Goal: Contribute content: Contribute content

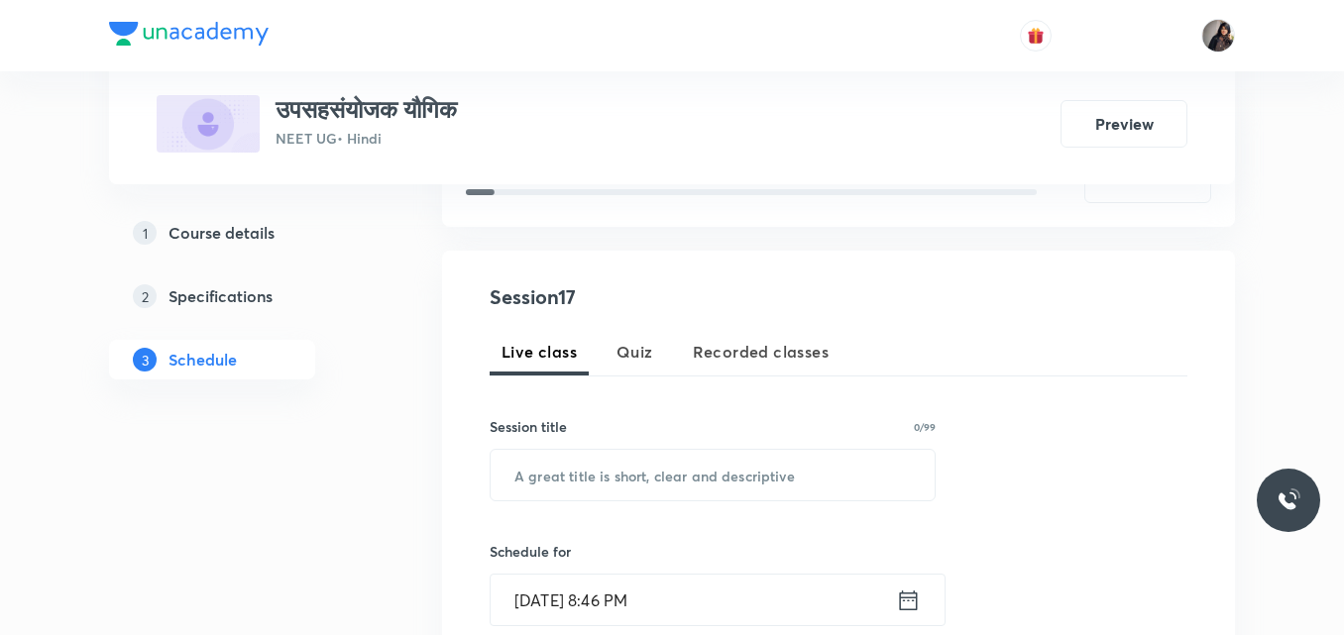
scroll to position [305, 0]
paste input "उपसहसंयोजक यौगिक L - 16"
click at [643, 476] on input "text" at bounding box center [713, 474] width 444 height 51
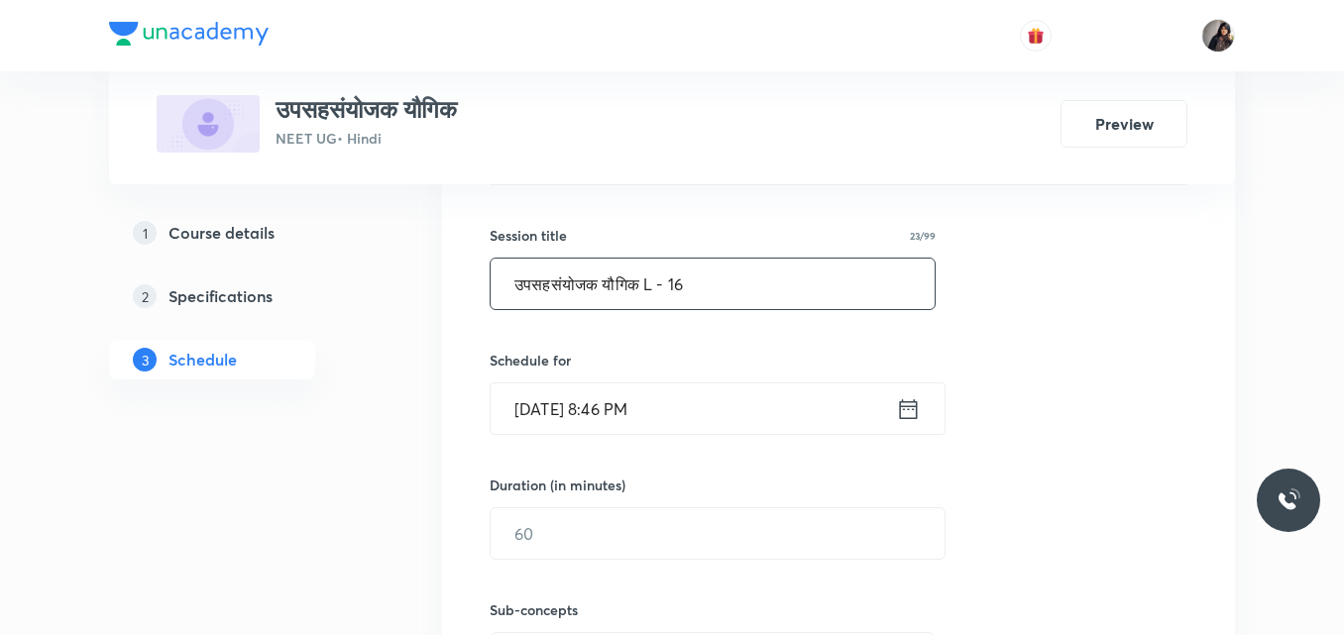
scroll to position [504, 0]
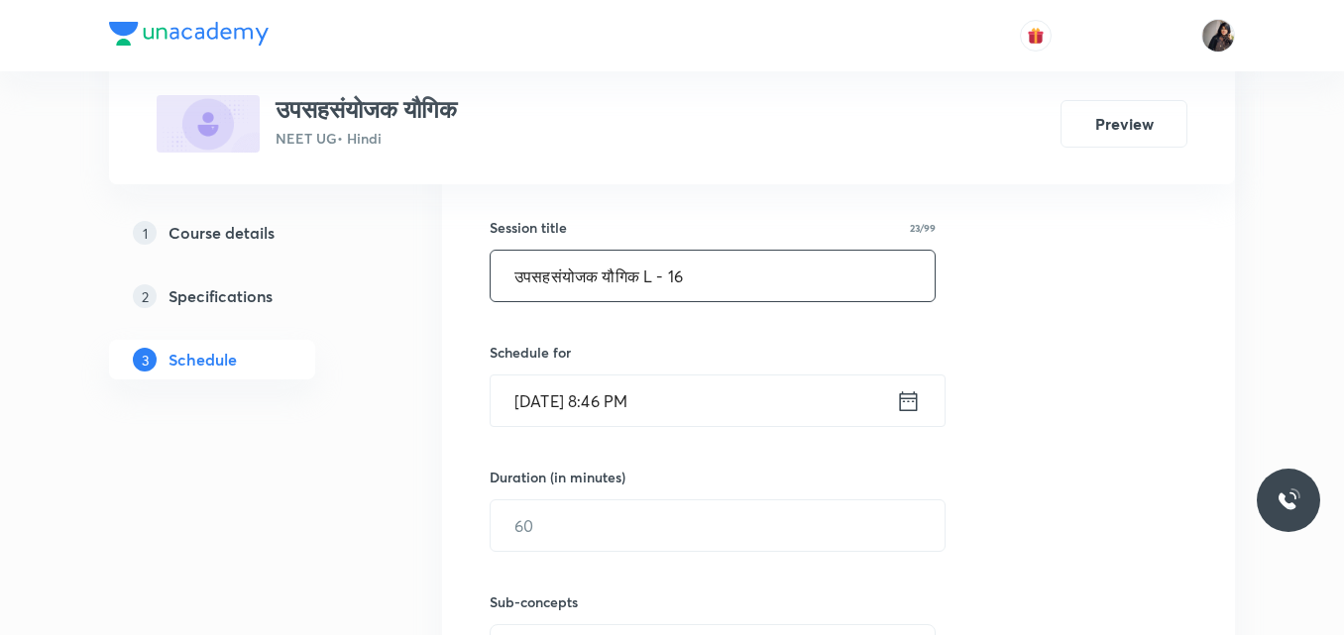
type input "उपसहसंयोजक यौगिक L - 16"
click at [539, 398] on input "Oct 4, 2025, 8:46 PM" at bounding box center [693, 401] width 405 height 51
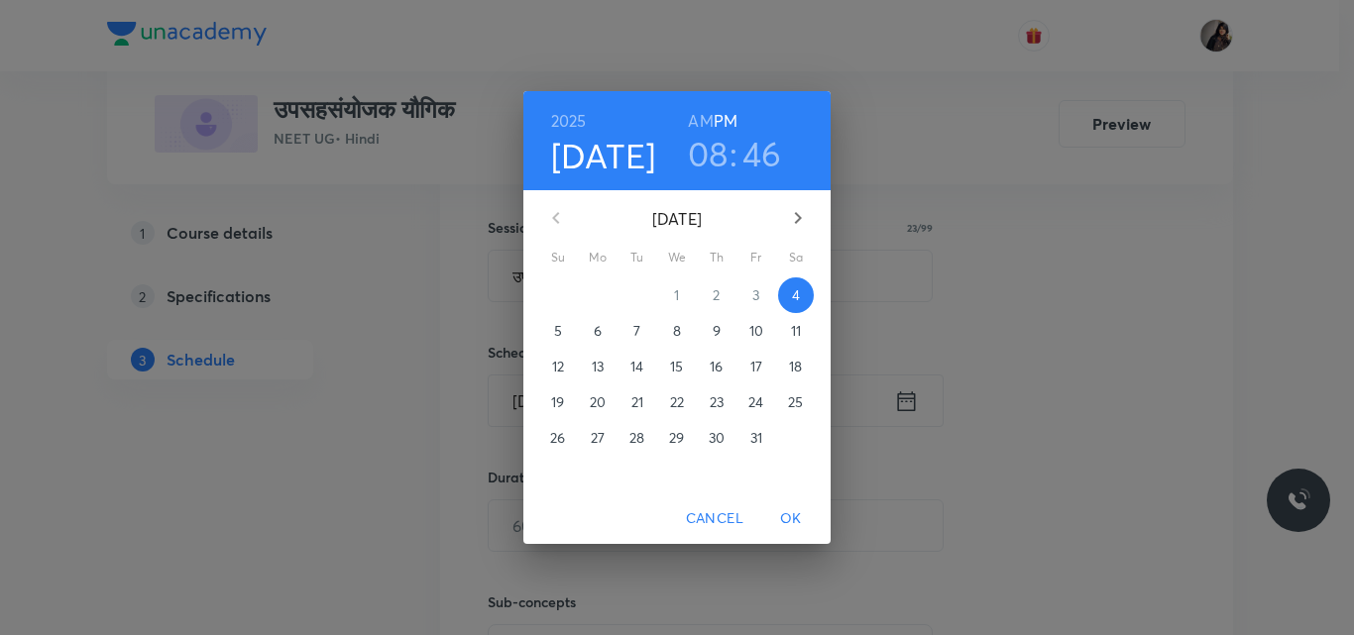
click at [586, 330] on span "6" at bounding box center [598, 331] width 36 height 20
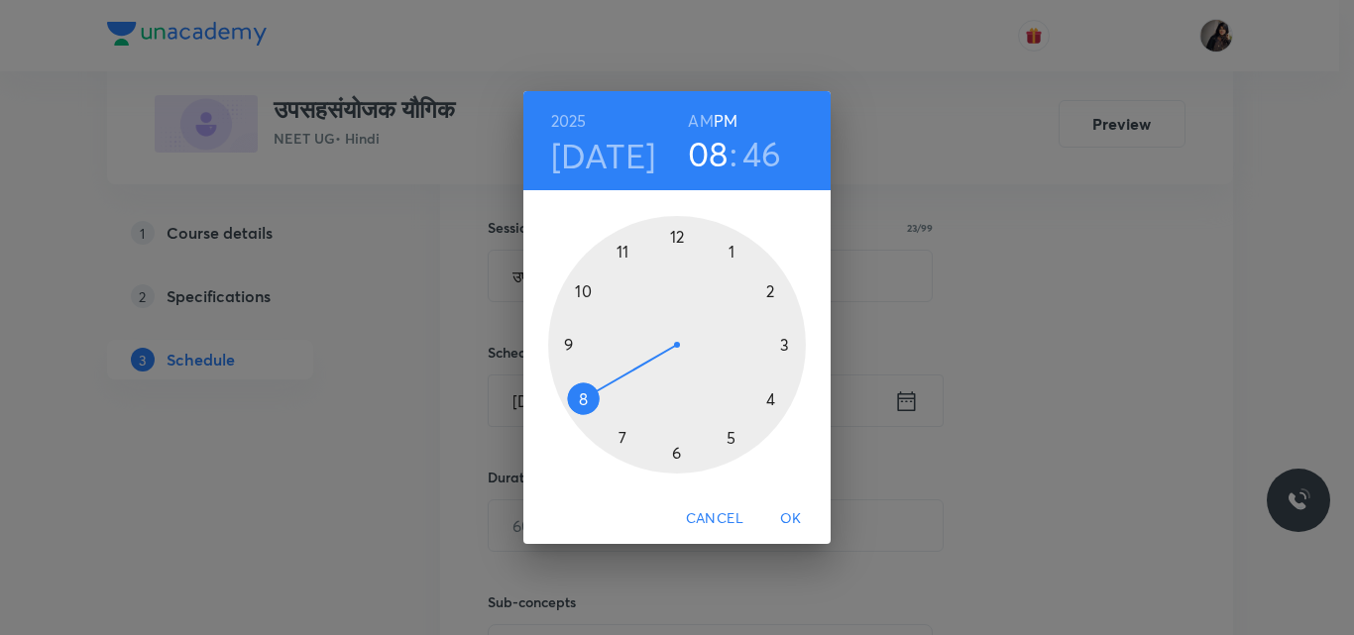
click at [675, 232] on div at bounding box center [677, 345] width 258 height 258
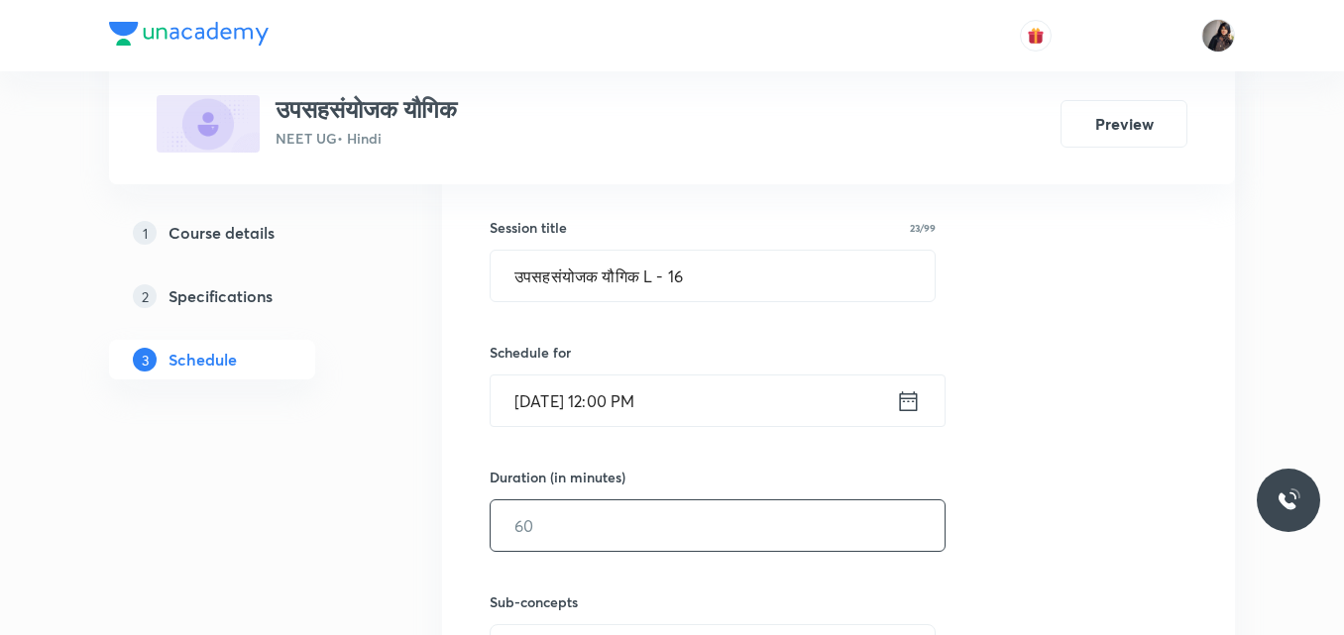
click at [556, 531] on input "text" at bounding box center [718, 526] width 454 height 51
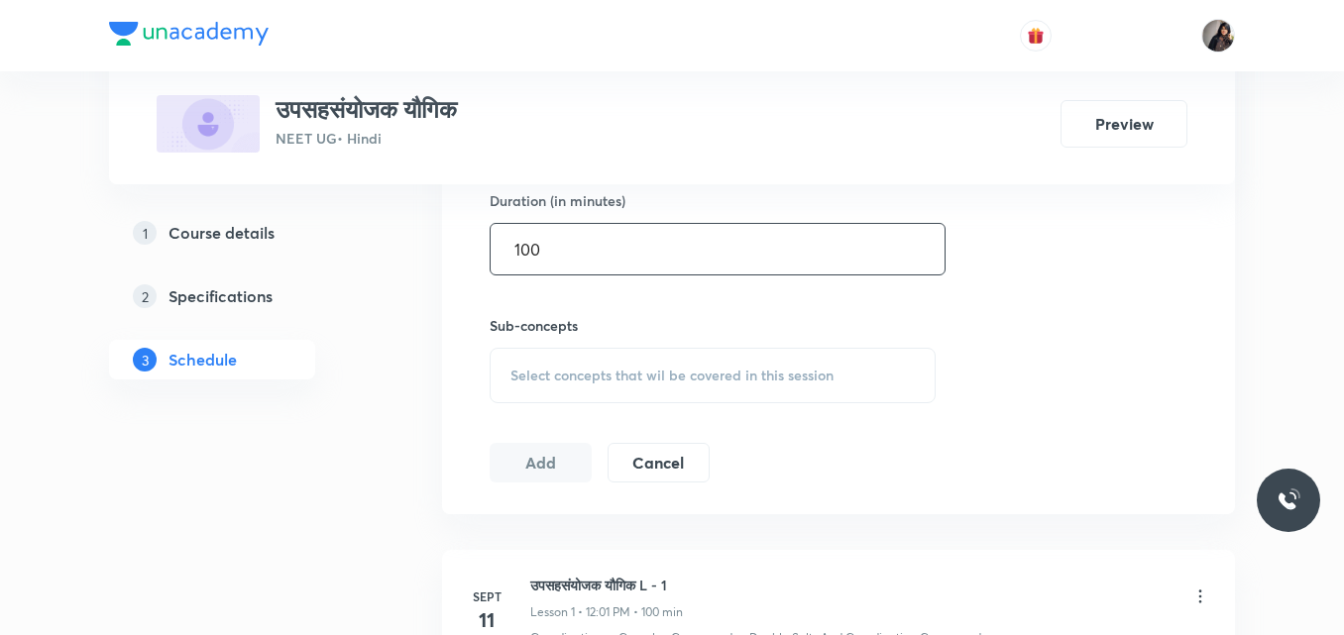
scroll to position [782, 0]
type input "100"
click at [582, 374] on span "Select concepts that wil be covered in this session" at bounding box center [671, 374] width 323 height 16
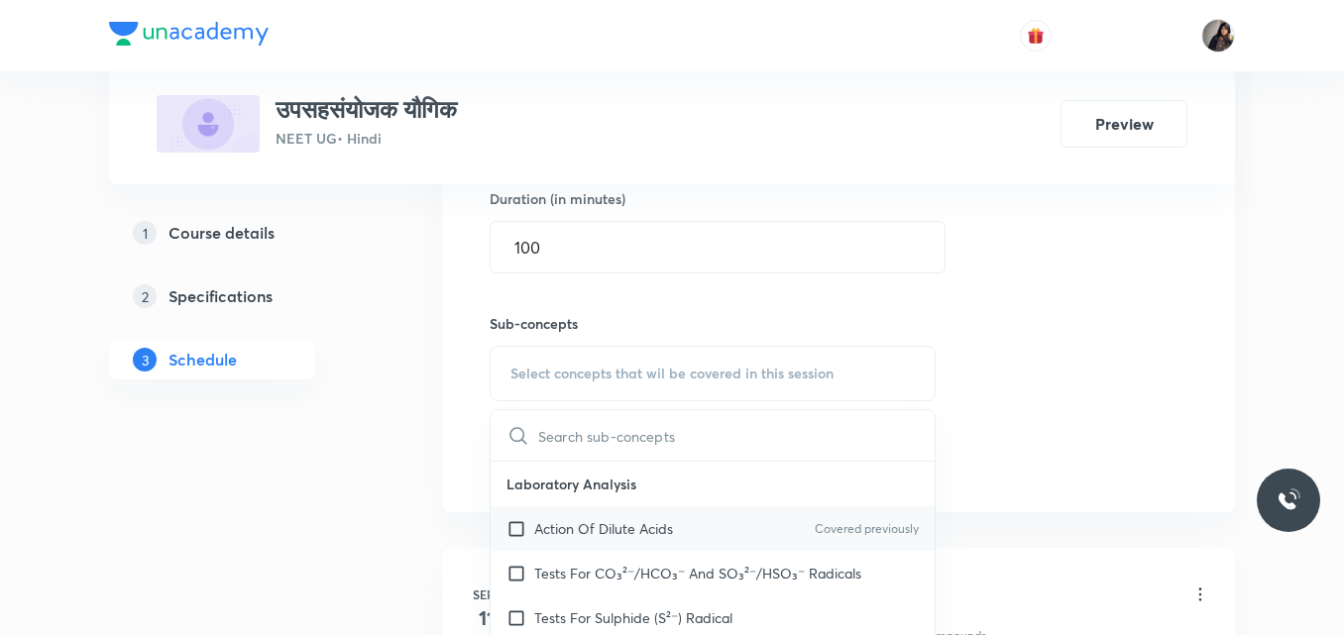
click at [633, 536] on p "Action Of Dilute Acids" at bounding box center [603, 528] width 139 height 21
checkbox input "true"
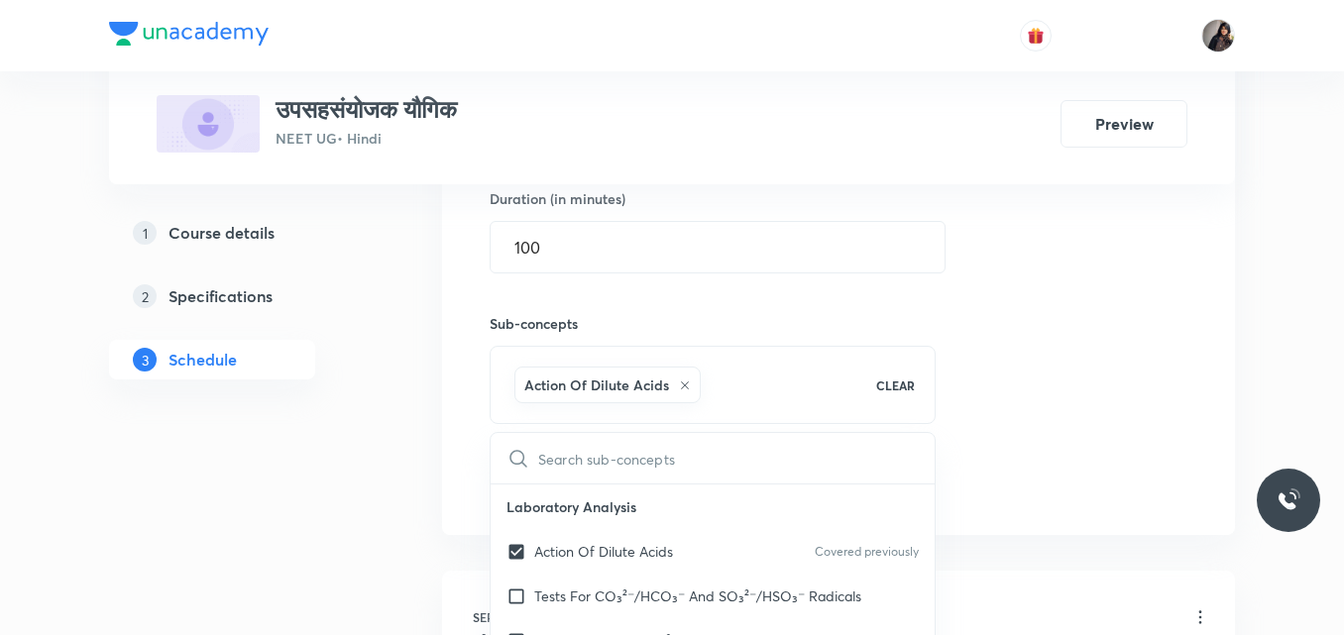
click at [1069, 366] on div "Session 17 Live class Quiz Recorded classes Session title 23/99 उपसहसंयोजक यौगि…" at bounding box center [839, 154] width 698 height 699
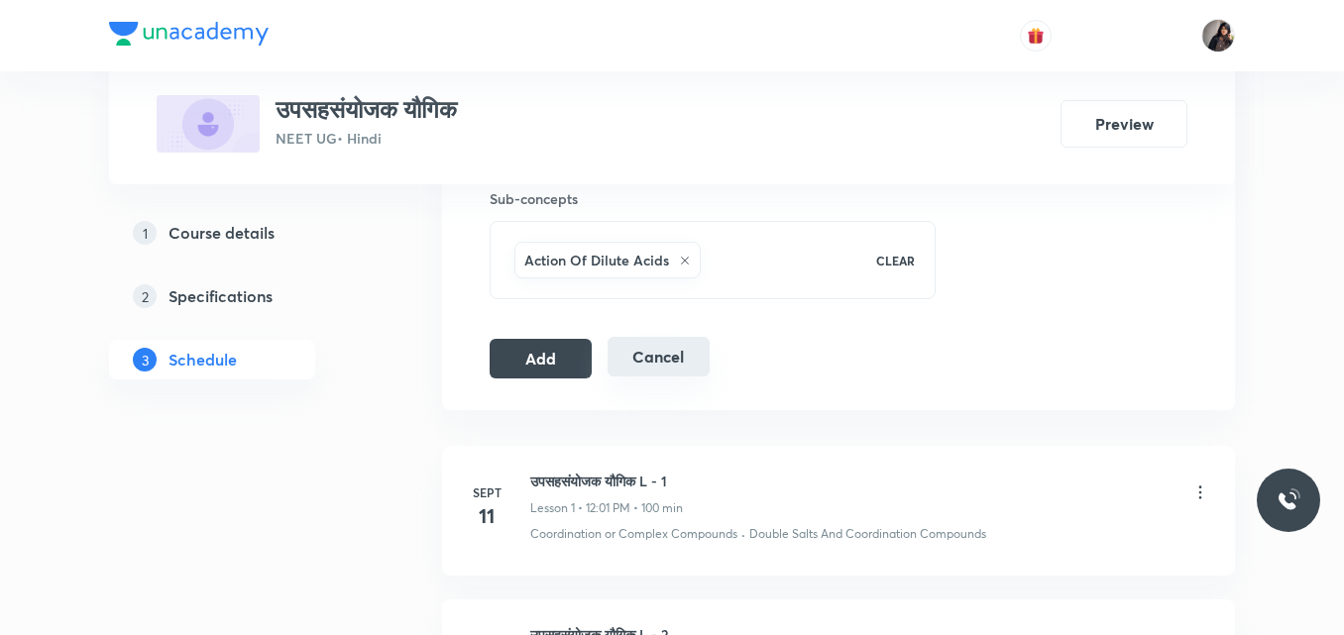
scroll to position [908, 0]
click at [561, 361] on button "Add" at bounding box center [541, 356] width 102 height 40
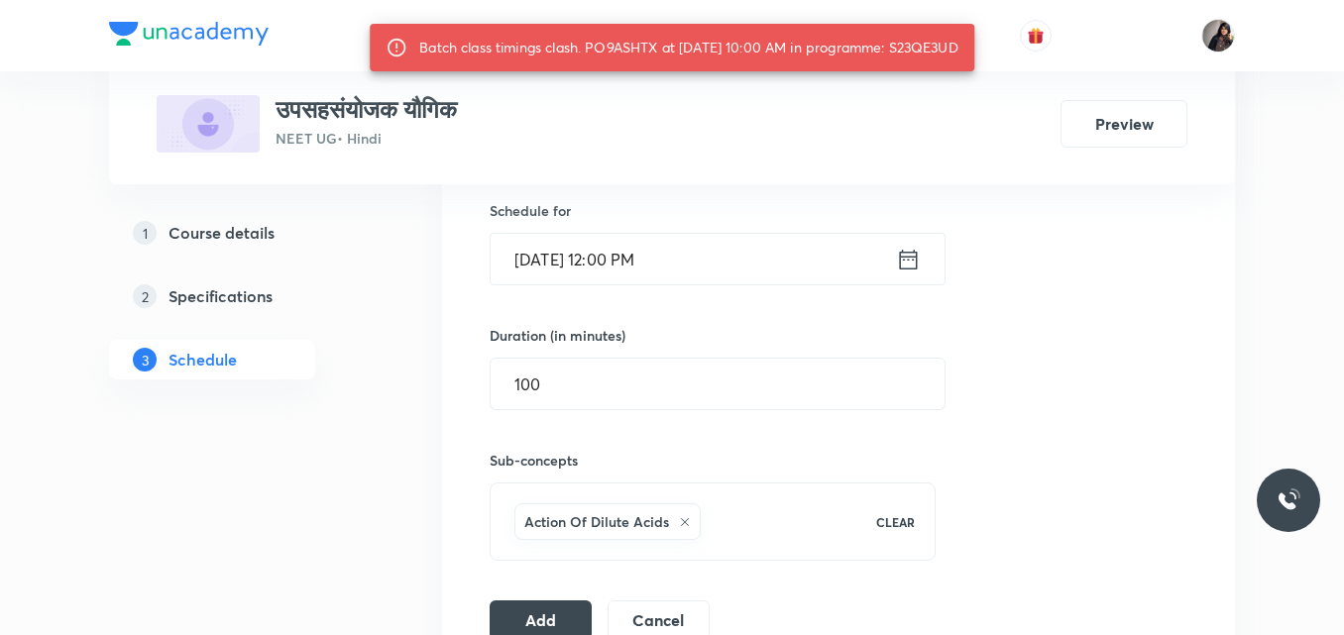
scroll to position [646, 0]
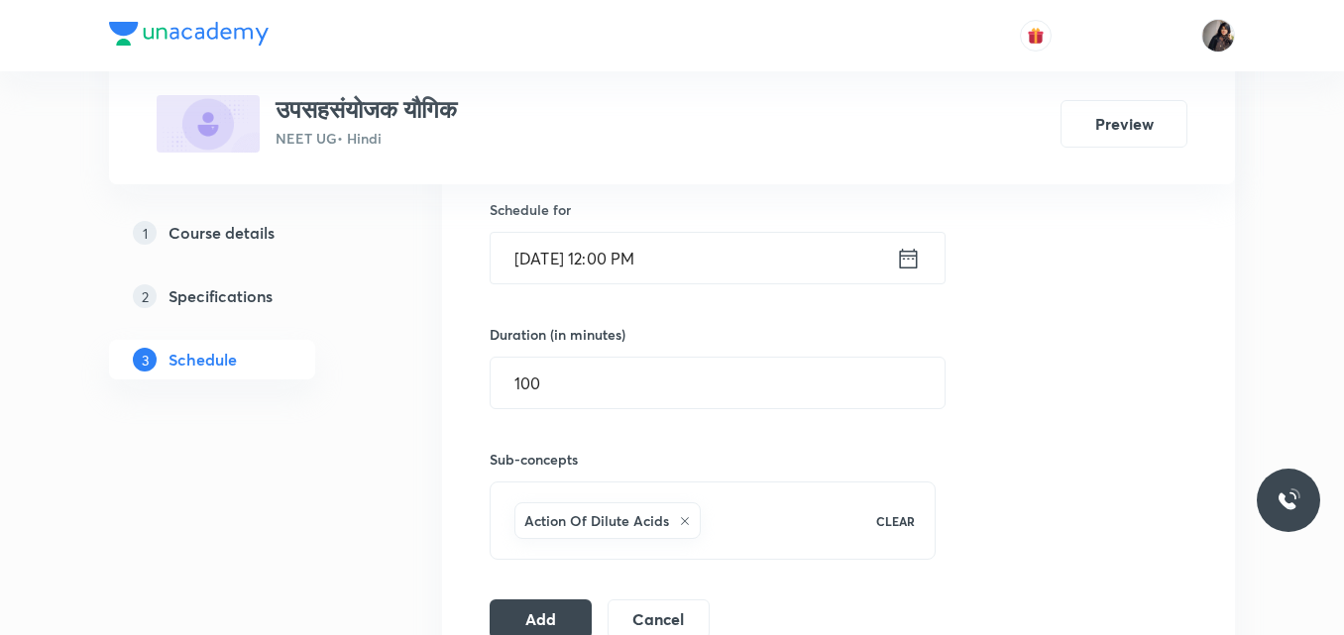
click at [646, 259] on input "Oct 6, 2025, 12:00 PM" at bounding box center [693, 258] width 405 height 51
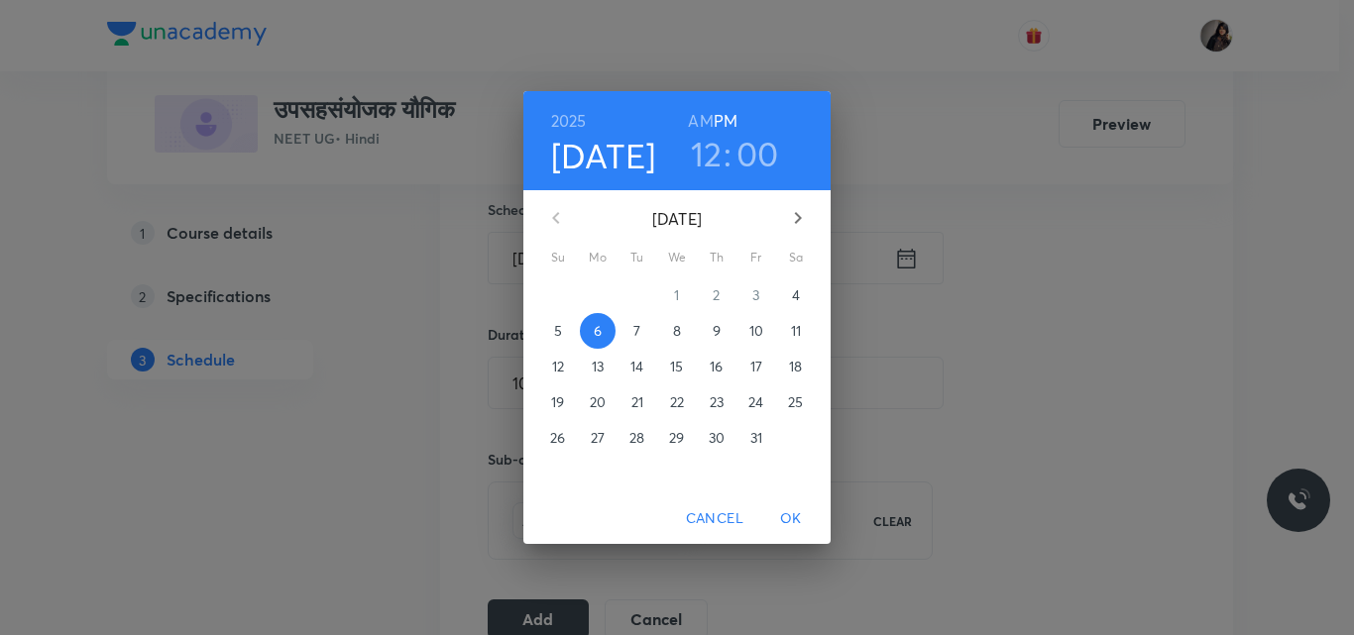
click at [718, 162] on h3 "12" at bounding box center [707, 154] width 32 height 42
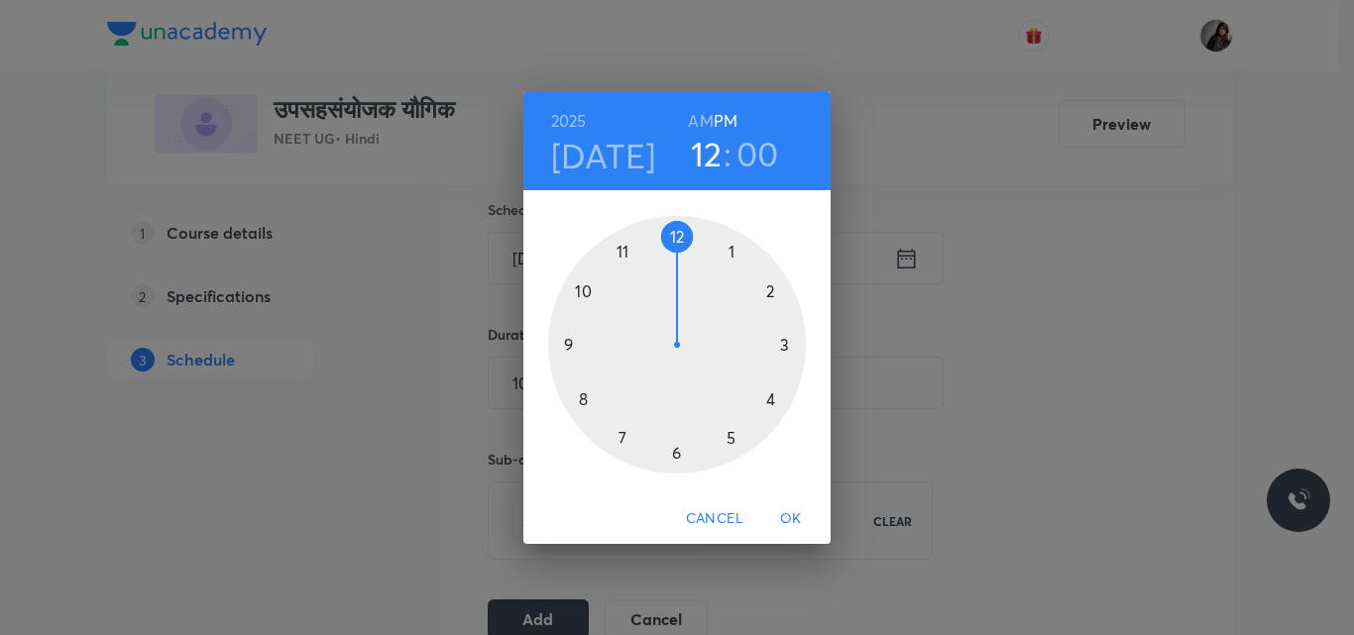
click at [682, 239] on div at bounding box center [677, 345] width 258 height 258
click at [686, 239] on div at bounding box center [677, 345] width 258 height 258
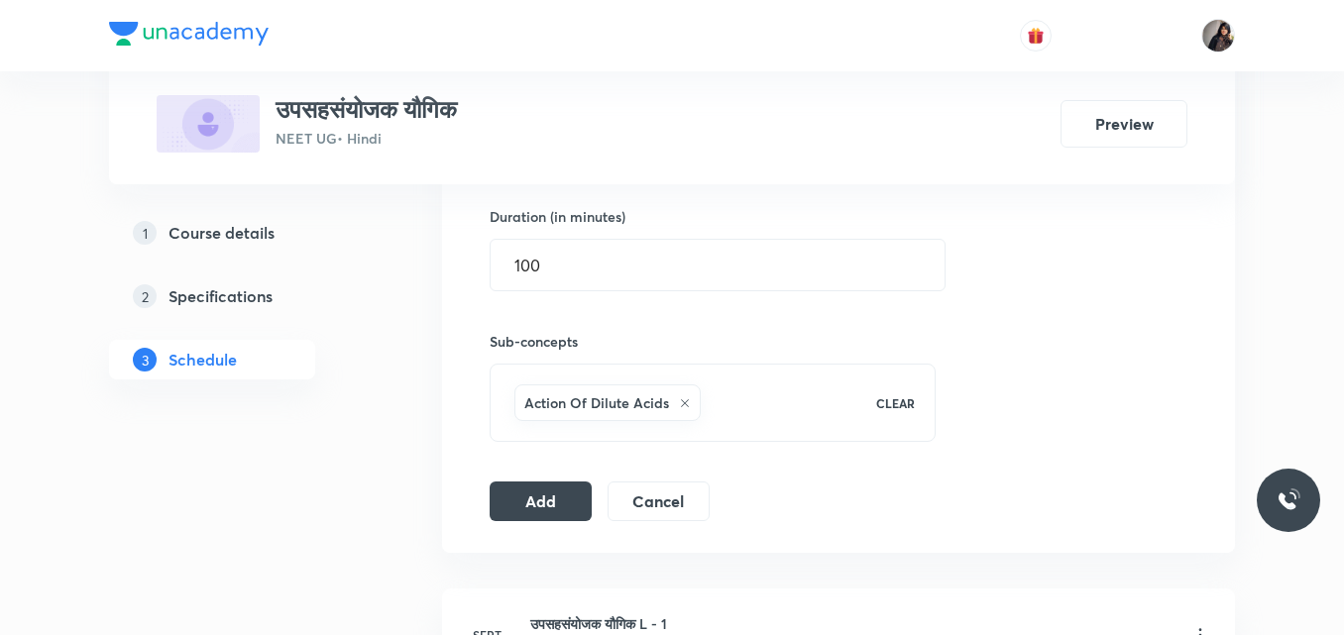
scroll to position [769, 0]
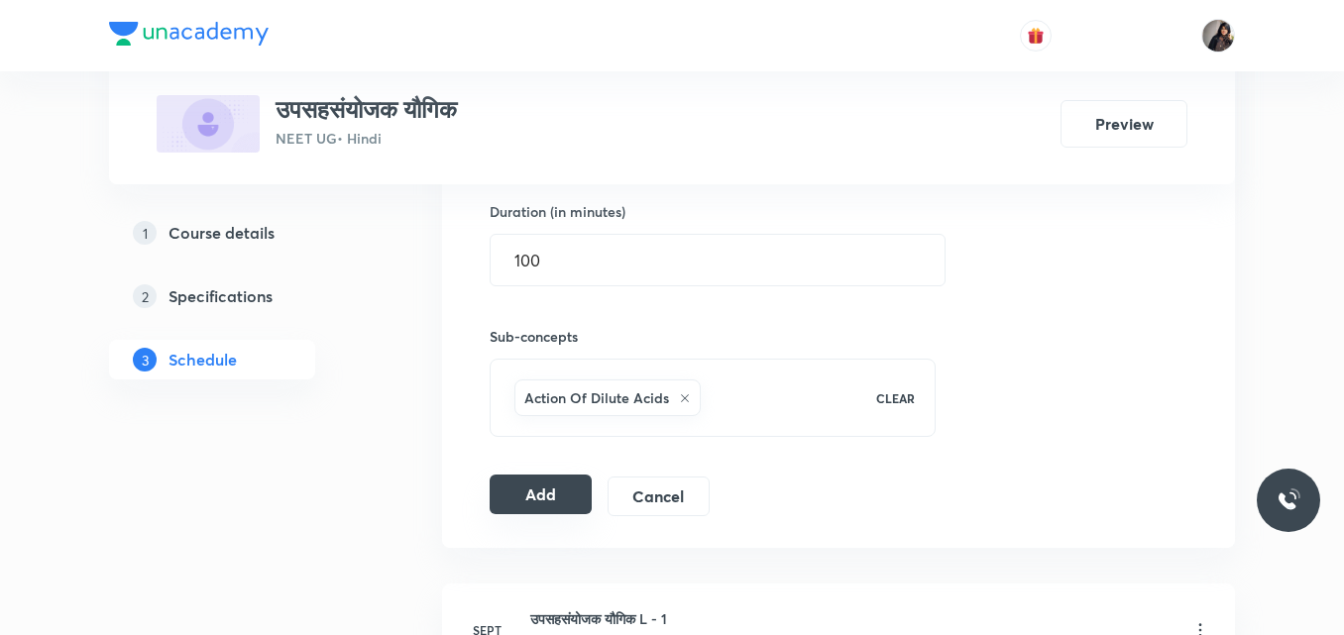
click at [529, 505] on button "Add" at bounding box center [541, 495] width 102 height 40
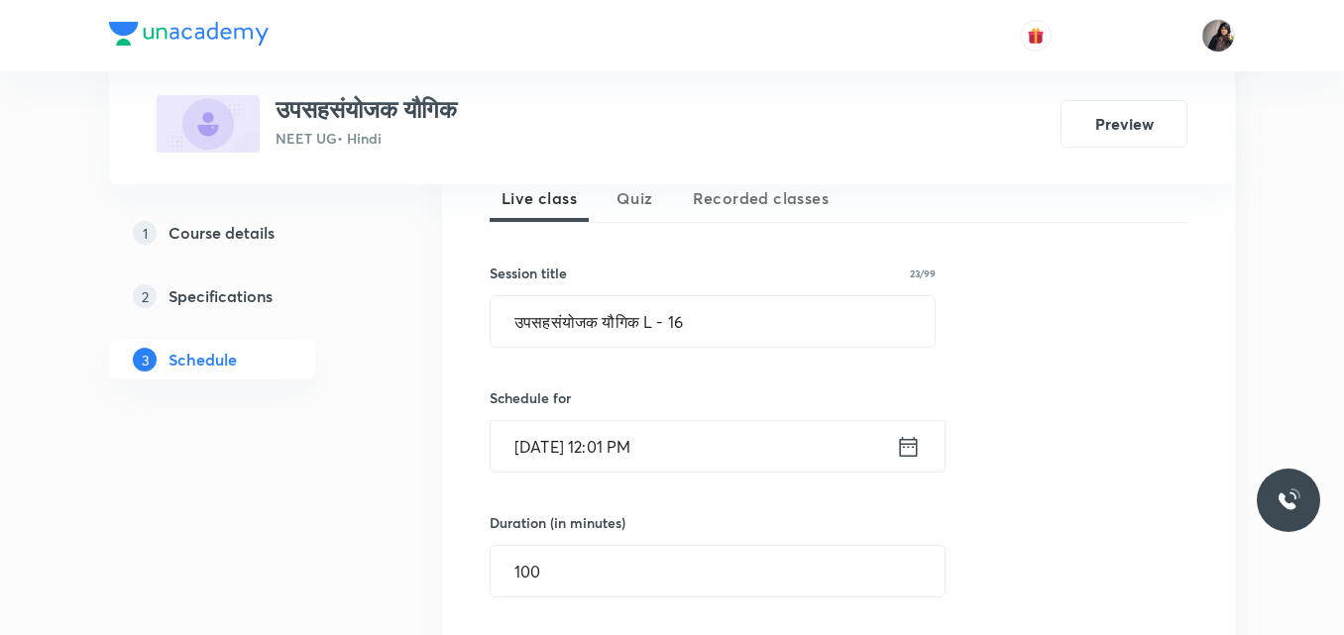
scroll to position [450, 0]
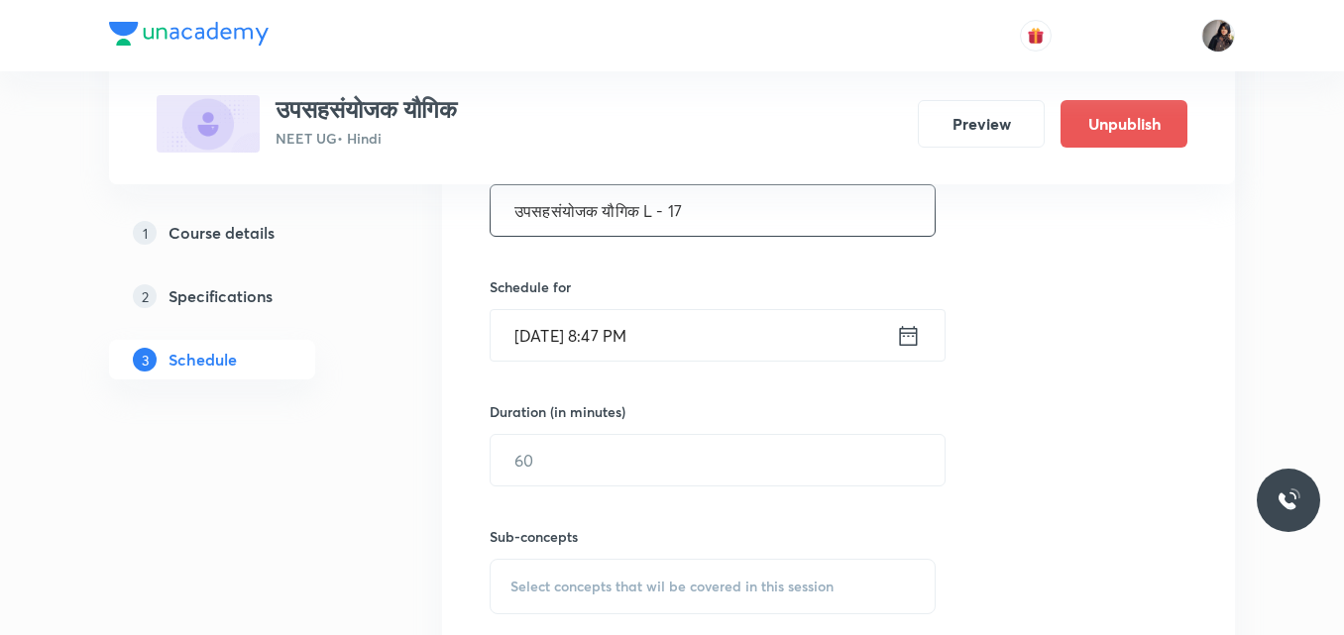
scroll to position [575, 0]
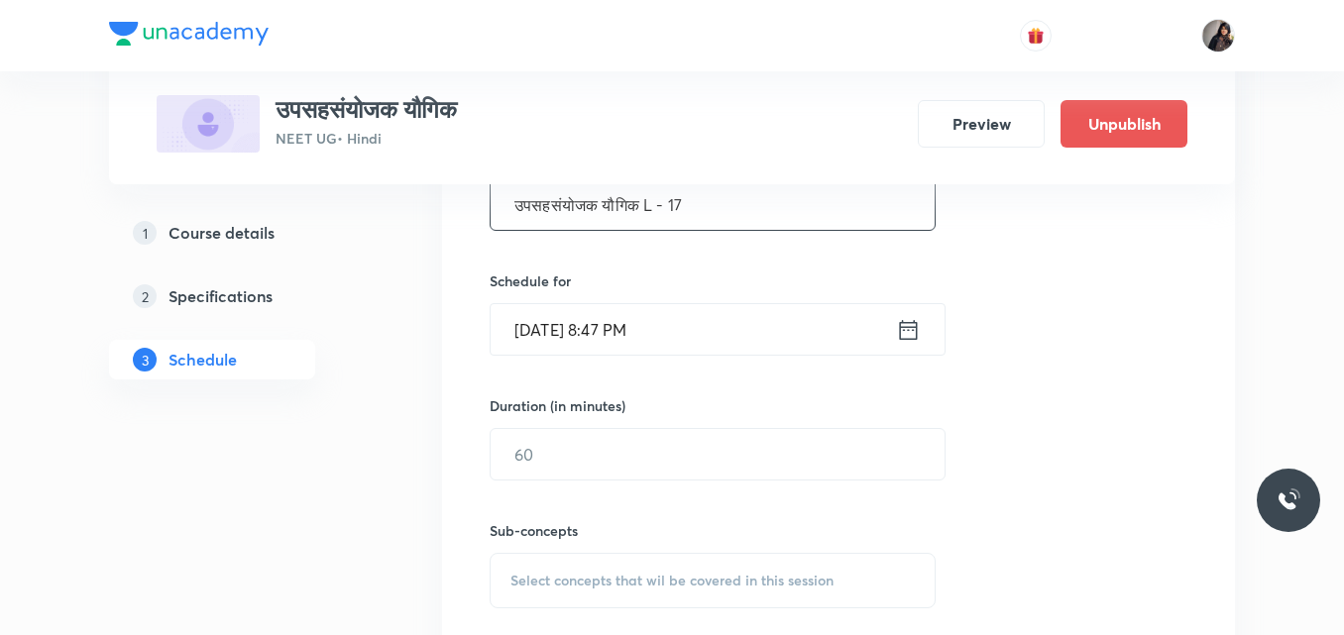
type input "उपसहसंयोजक यौगिक L - 17"
click at [557, 335] on input "[DATE] 8:47 PM" at bounding box center [693, 329] width 405 height 51
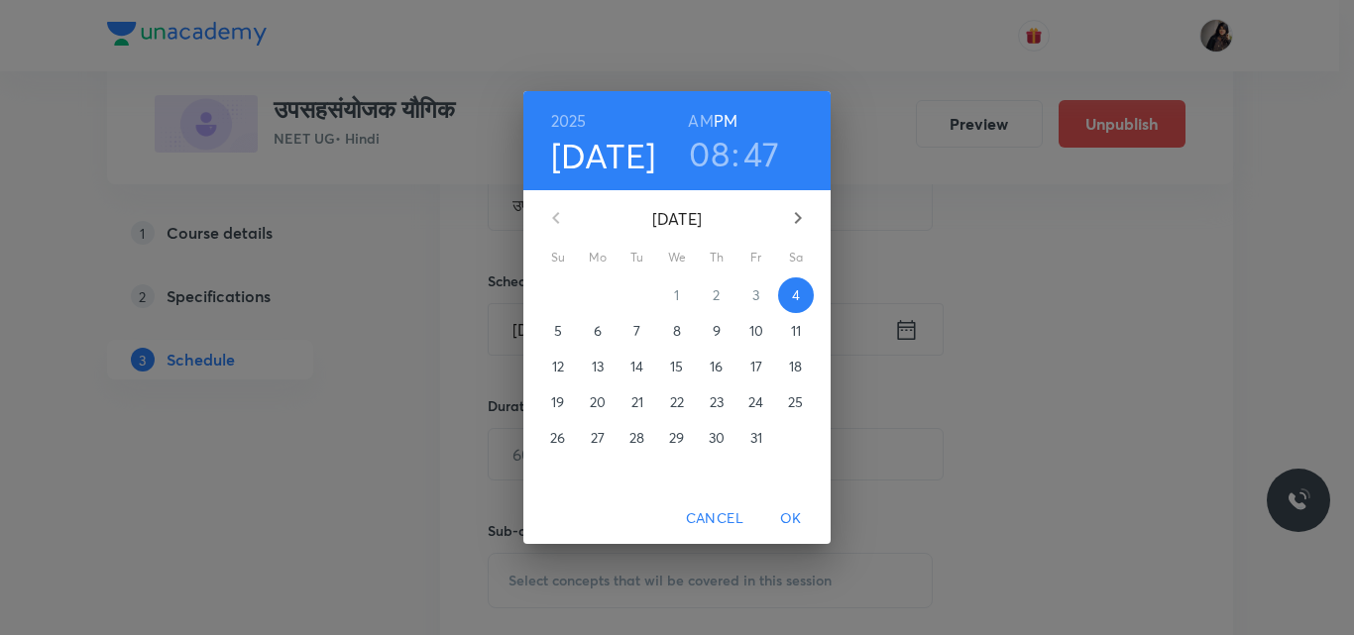
click at [626, 333] on span "7" at bounding box center [637, 331] width 36 height 20
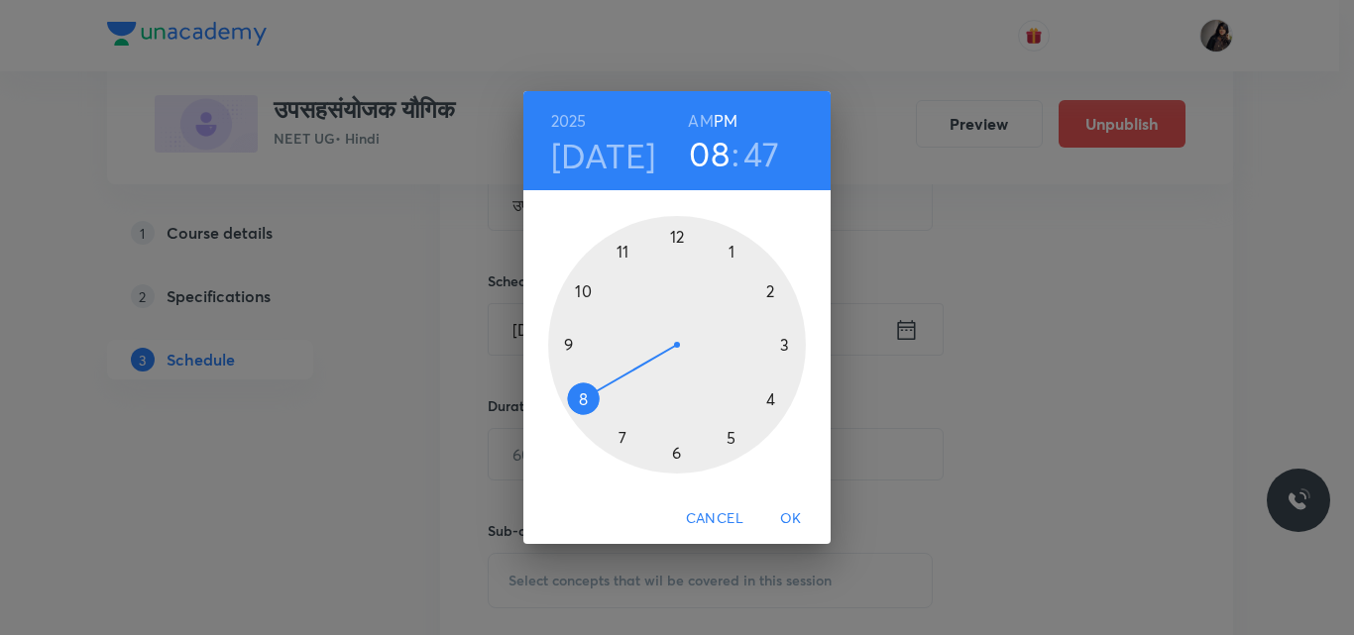
click at [676, 237] on div at bounding box center [677, 345] width 258 height 258
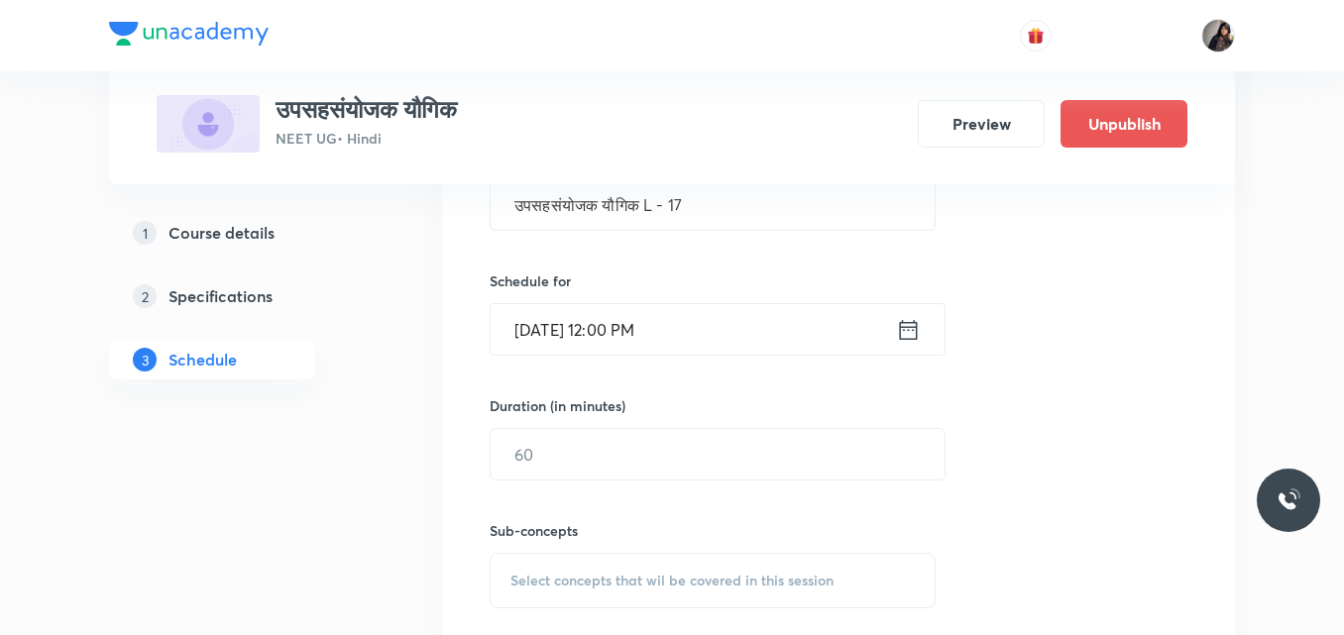
click at [637, 327] on input "Oct 7, 2025, 12:00 PM" at bounding box center [693, 329] width 405 height 51
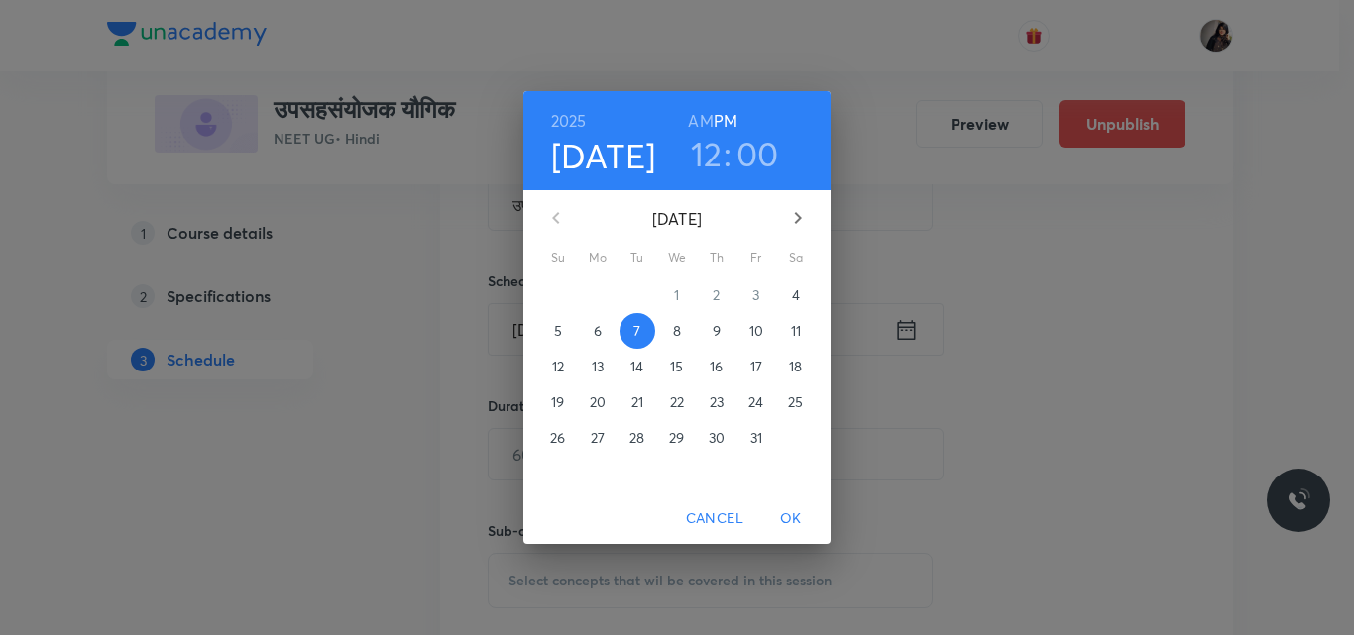
click at [705, 149] on h3 "12" at bounding box center [707, 154] width 32 height 42
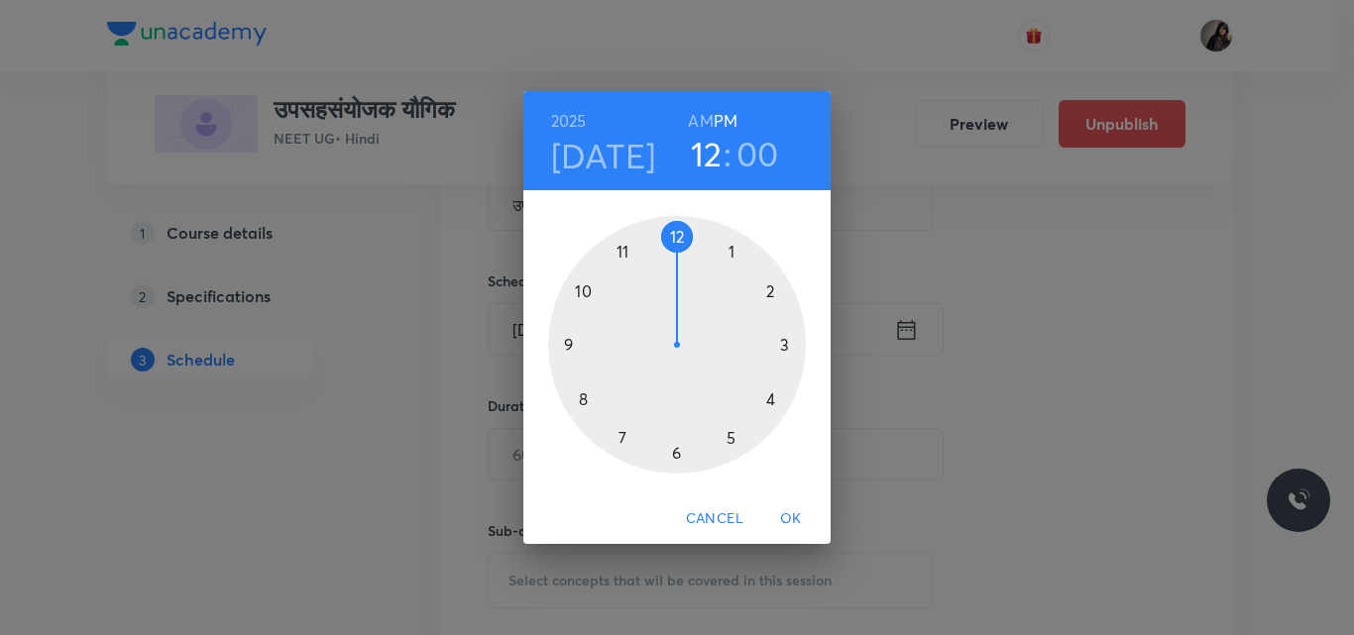
click at [680, 240] on div at bounding box center [677, 345] width 258 height 258
click at [691, 240] on div at bounding box center [677, 345] width 258 height 258
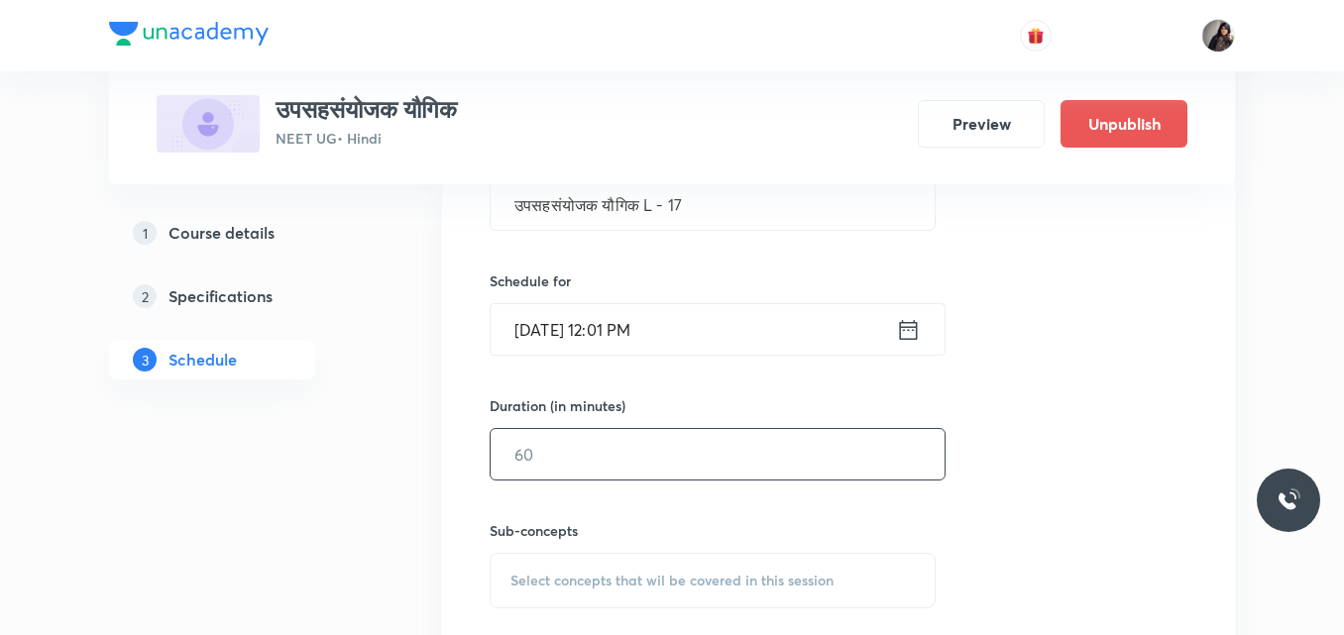
click at [565, 447] on input "text" at bounding box center [718, 454] width 454 height 51
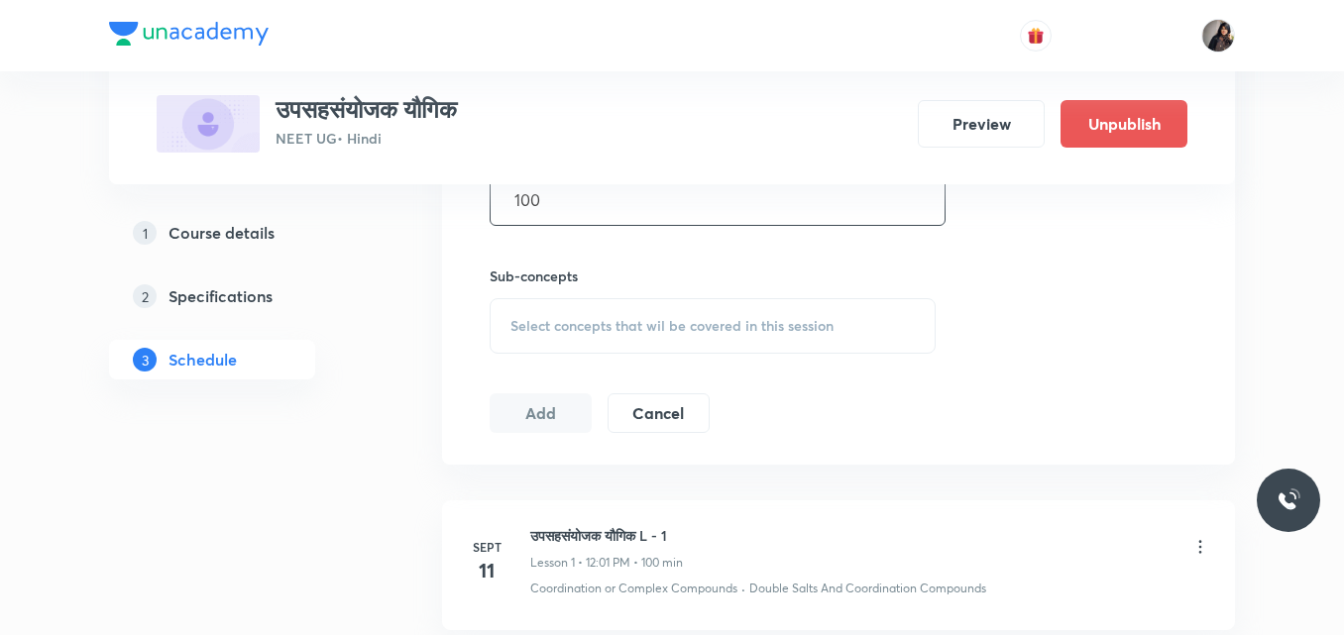
scroll to position [833, 0]
type input "100"
click at [556, 323] on span "Select concepts that wil be covered in this session" at bounding box center [671, 323] width 323 height 16
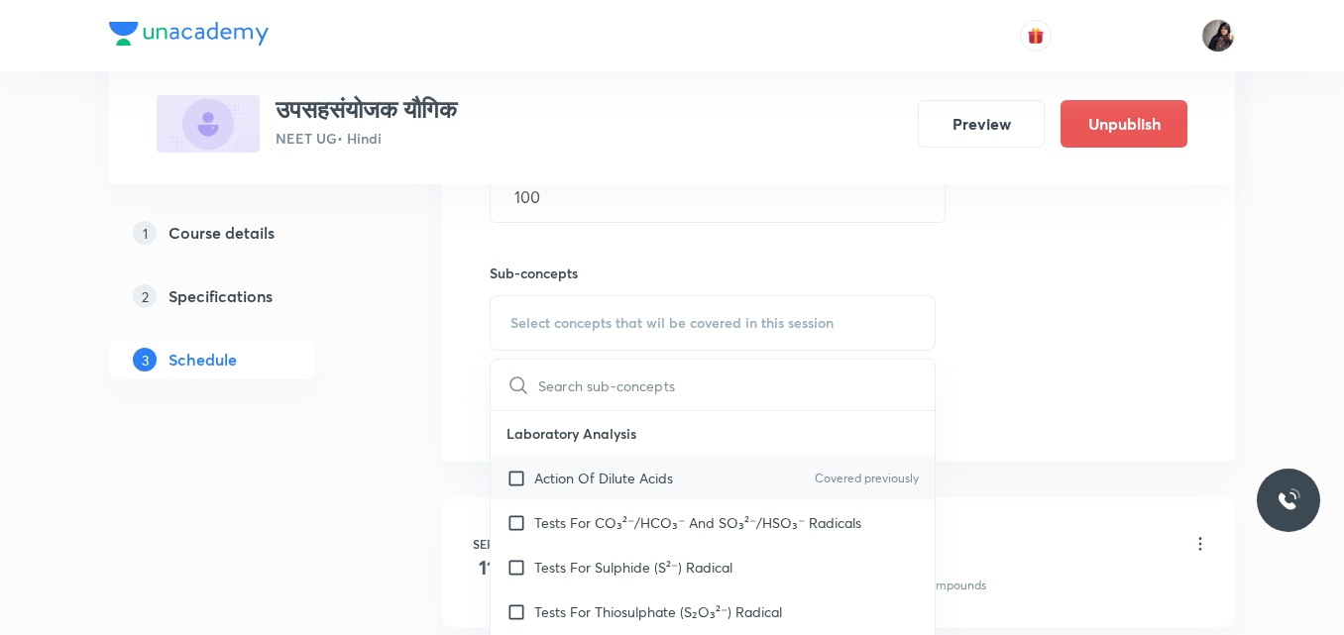
click at [586, 488] on p "Action Of Dilute Acids" at bounding box center [603, 478] width 139 height 21
checkbox input "true"
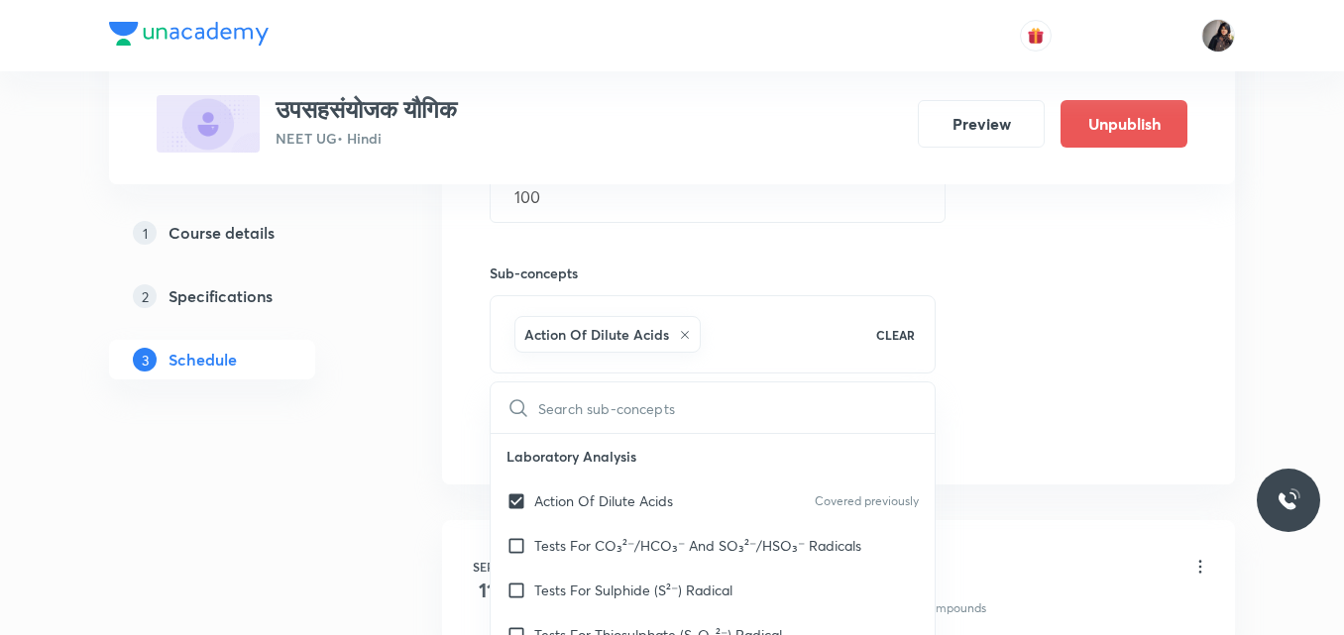
click at [1063, 337] on div "Session 18 Live class Quiz Recorded classes Session title 23/99 उपसहसंयोजक यौगि…" at bounding box center [839, 103] width 698 height 699
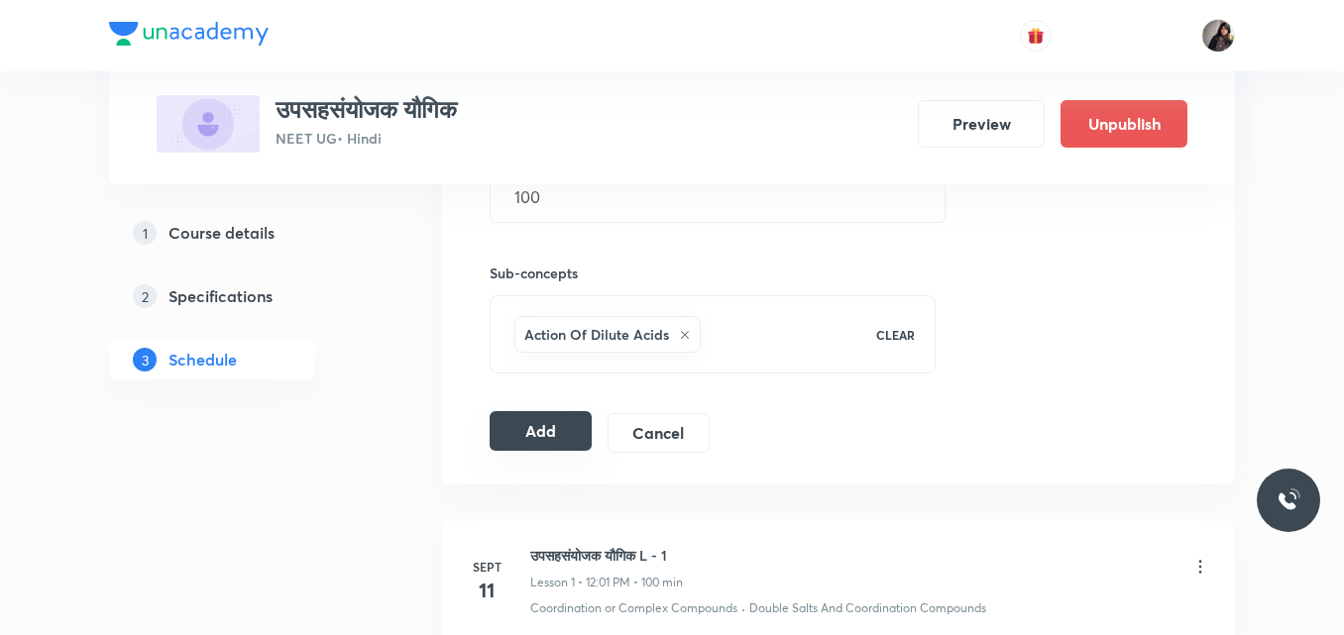
click at [568, 437] on button "Add" at bounding box center [541, 431] width 102 height 40
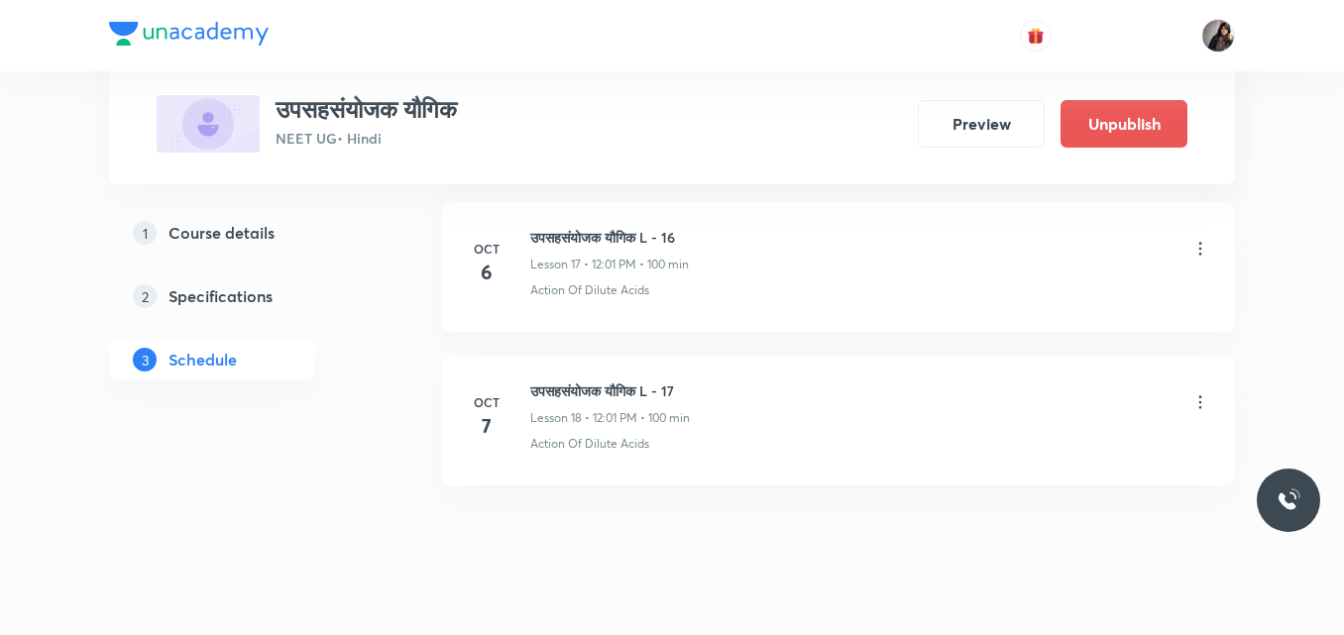
scroll to position [3584, 0]
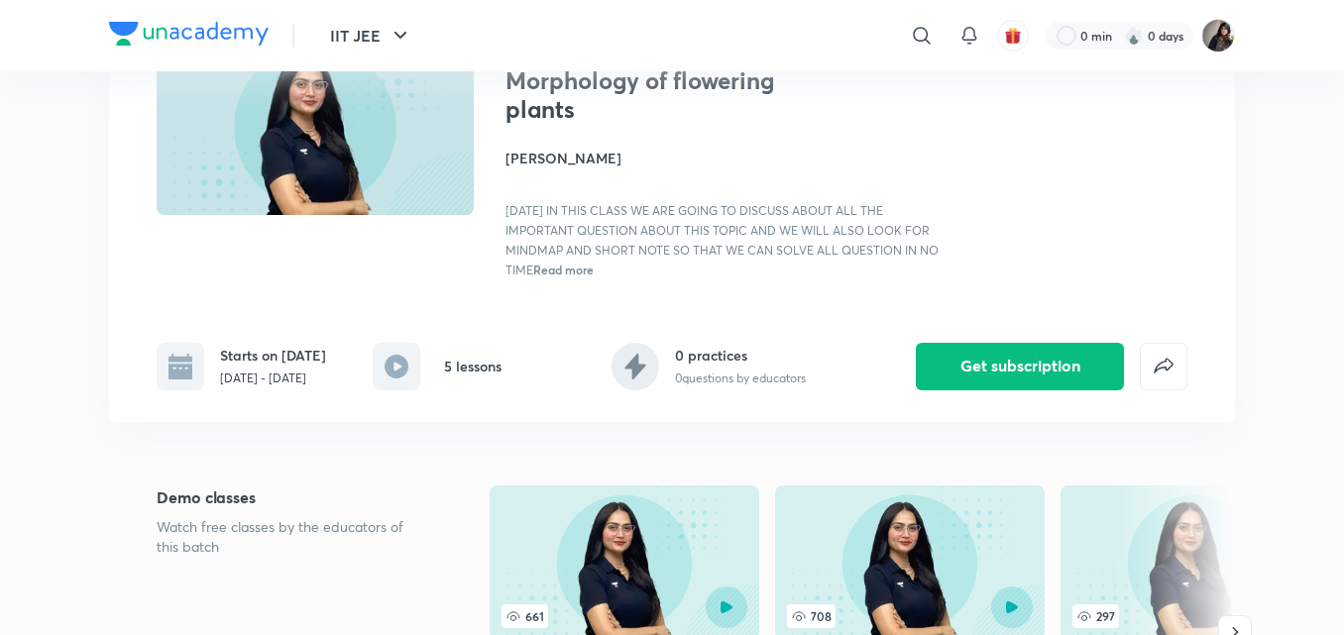
scroll to position [178, 0]
click at [696, 137] on div "Morphology of flowering plants Priya Pandey [DATE] IN THIS CLASS WE ARE GOING T…" at bounding box center [728, 171] width 444 height 213
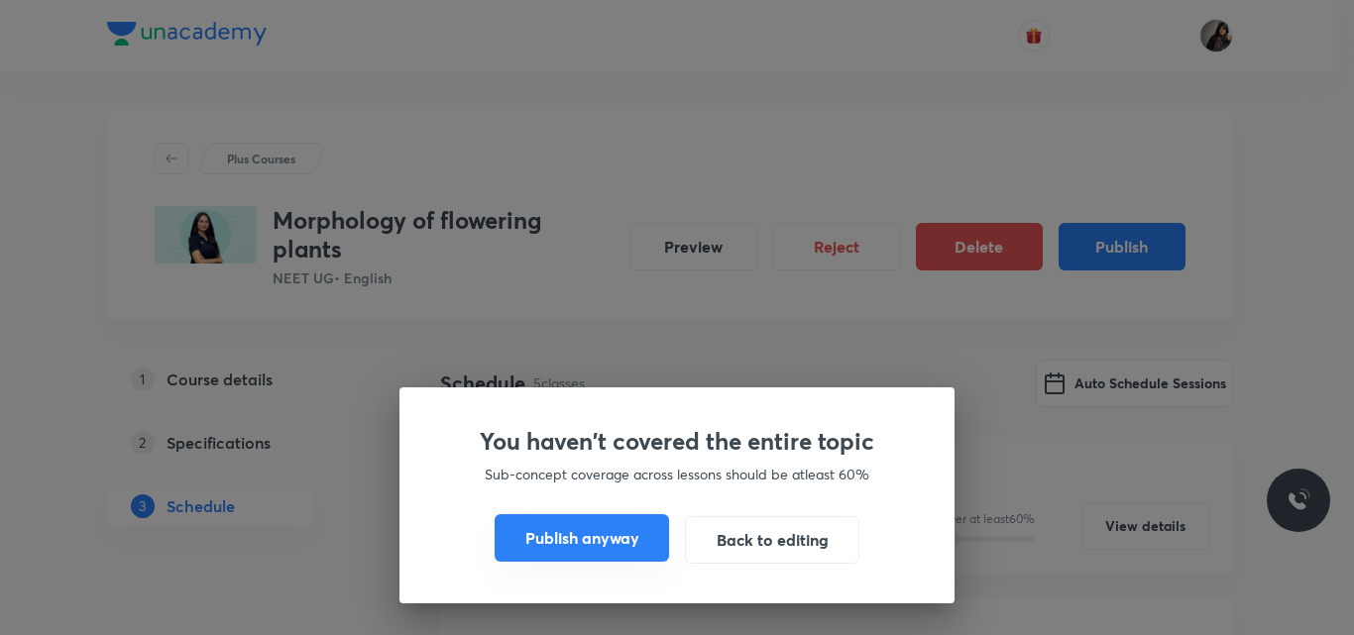
click at [605, 538] on button "Publish anyway" at bounding box center [582, 538] width 174 height 48
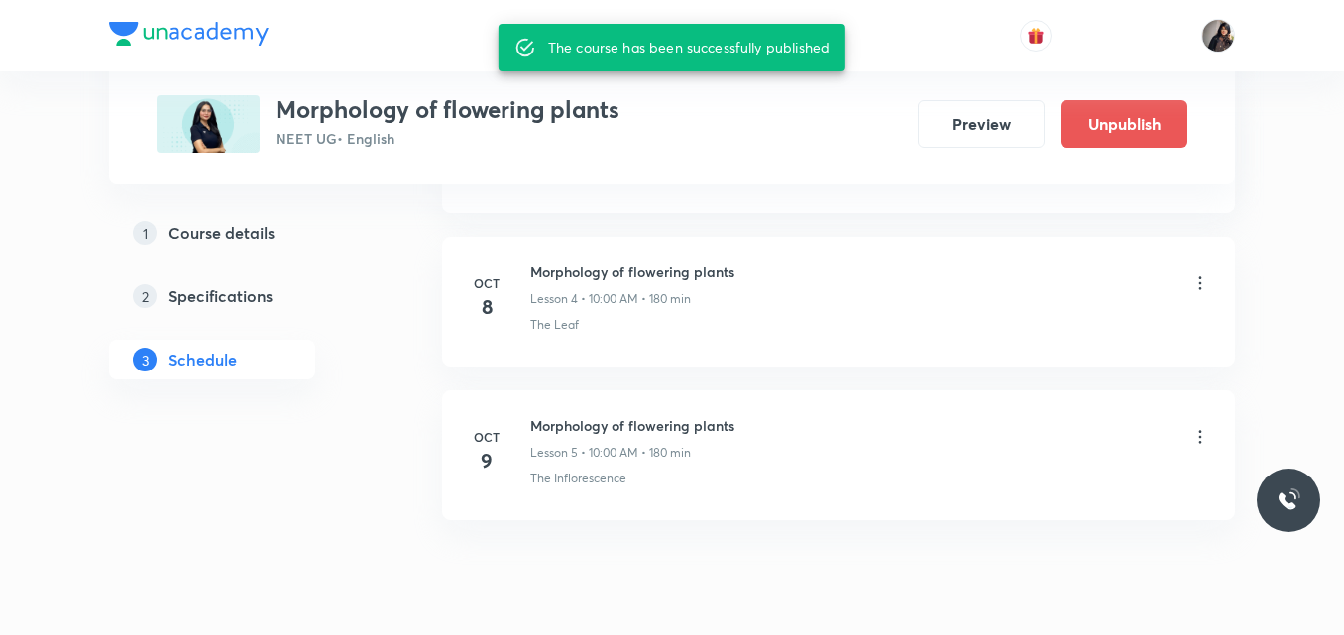
scroll to position [1626, 0]
